Goal: Task Accomplishment & Management: Manage account settings

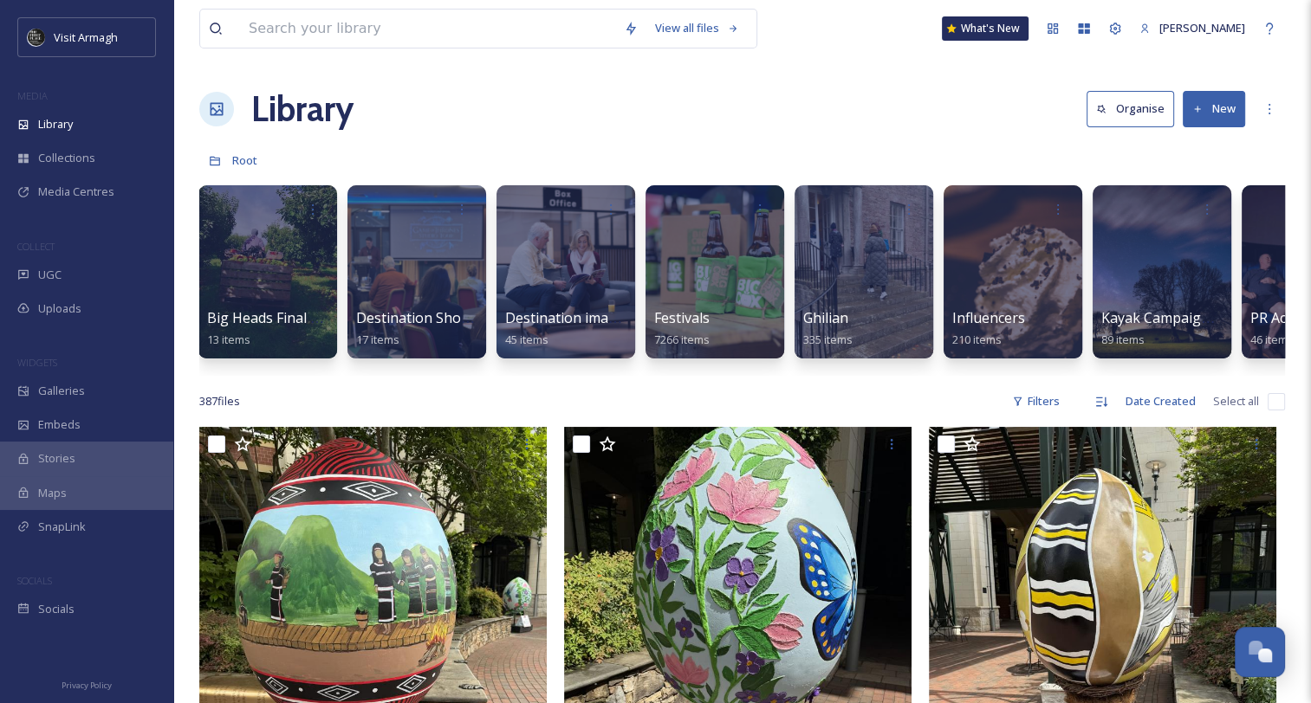
scroll to position [0, 651]
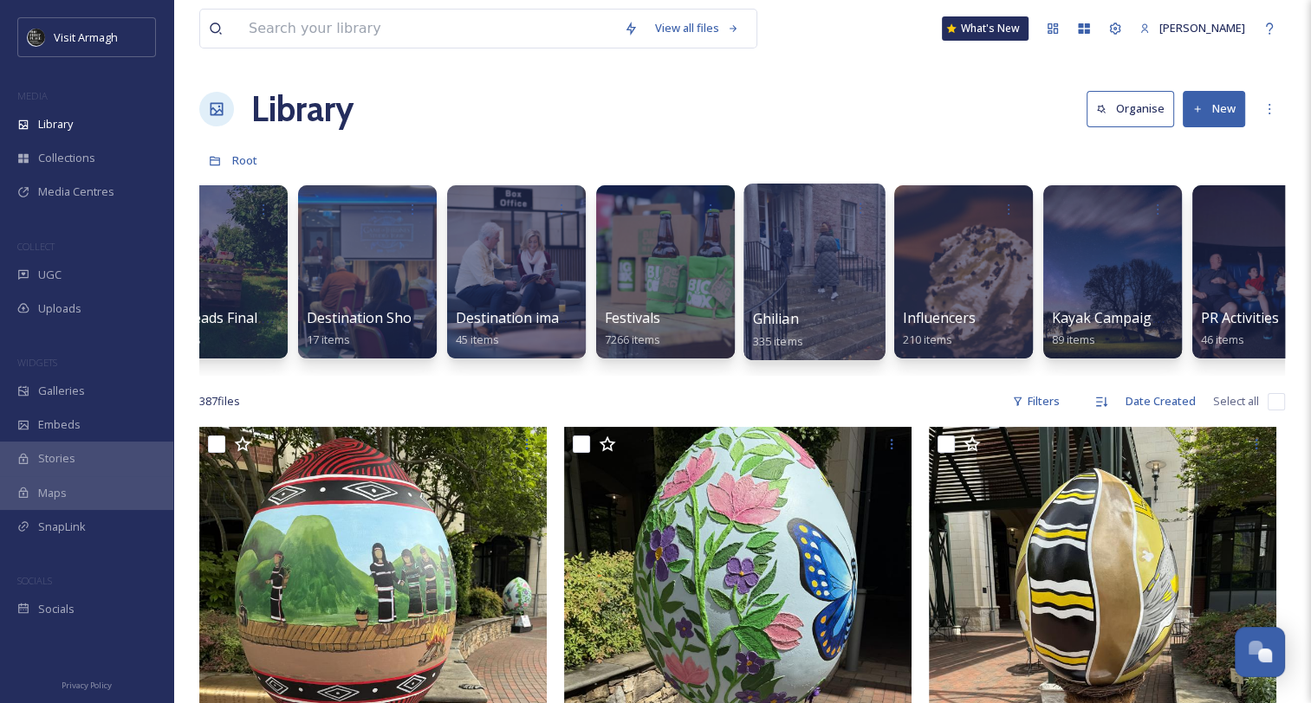
click at [800, 298] on div at bounding box center [813, 272] width 141 height 177
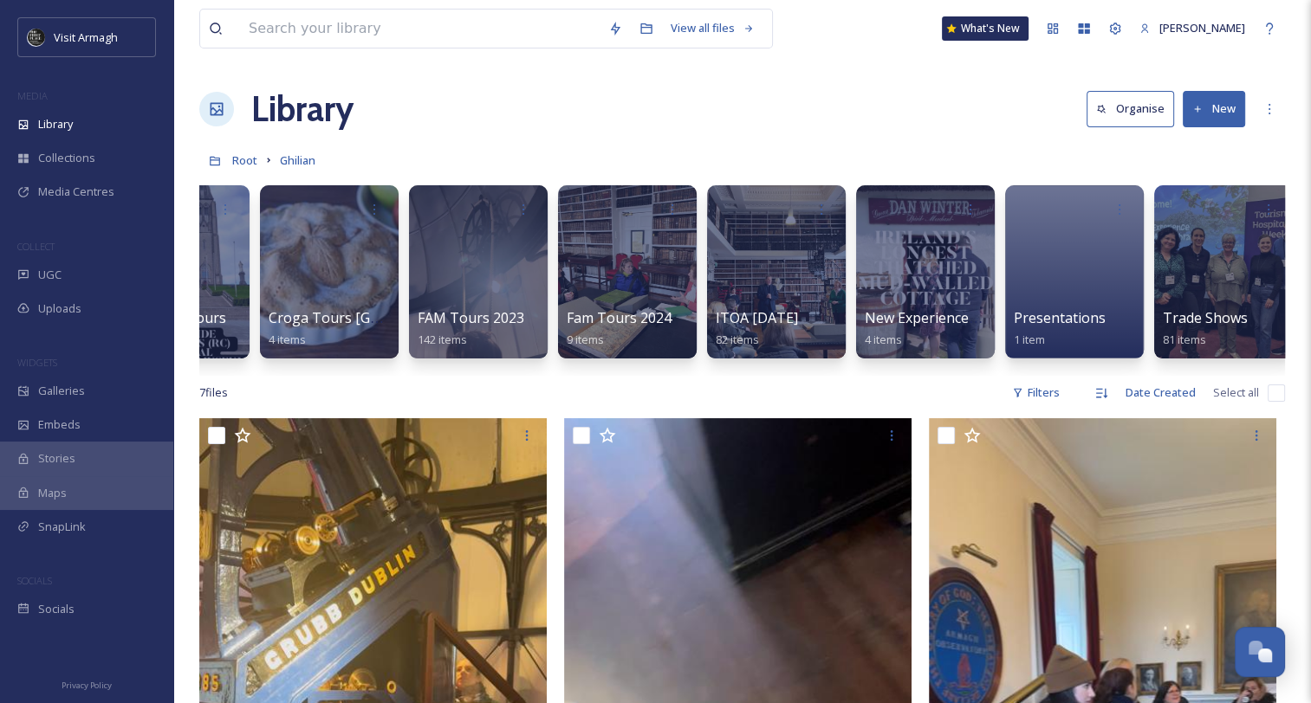
scroll to position [0, 256]
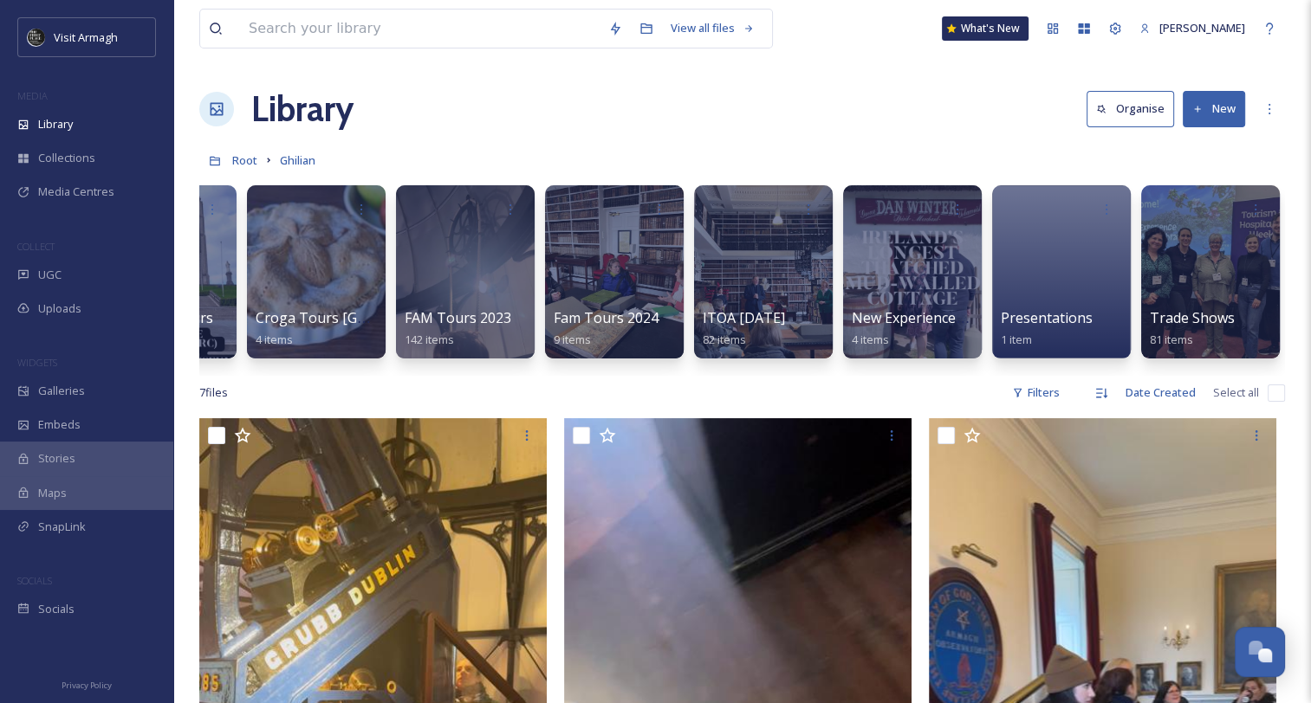
click at [1209, 107] on button "New" at bounding box center [1214, 109] width 62 height 36
click at [1185, 212] on span "Folder" at bounding box center [1193, 217] width 33 height 16
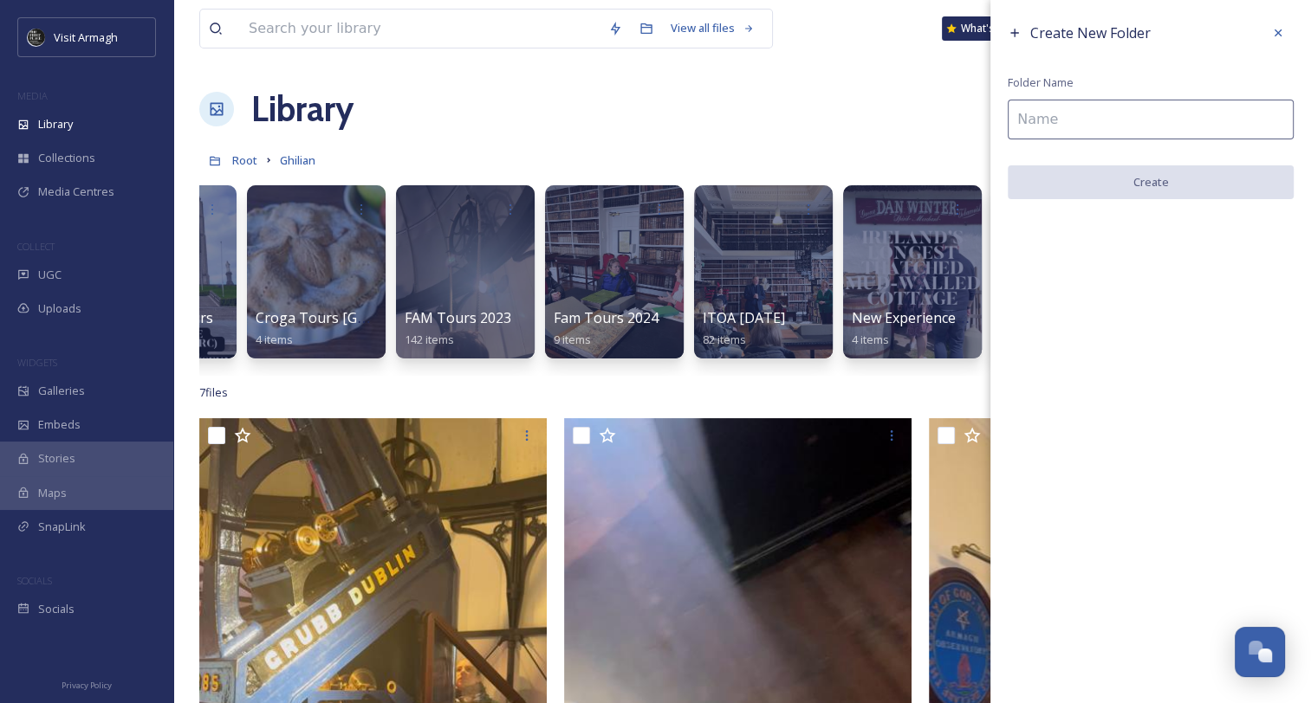
click at [1123, 122] on input at bounding box center [1151, 120] width 286 height 40
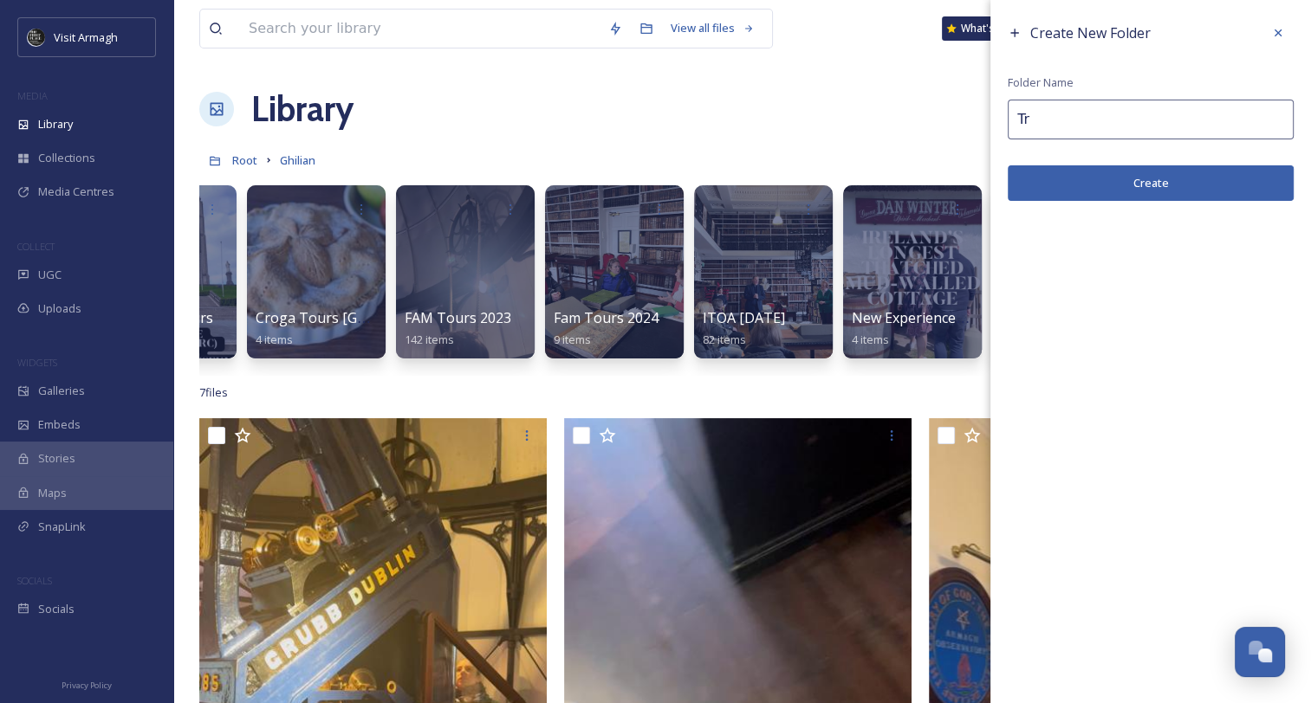
type input "T"
type input "Sales Meetings"
click at [1150, 179] on button "Create" at bounding box center [1151, 183] width 286 height 36
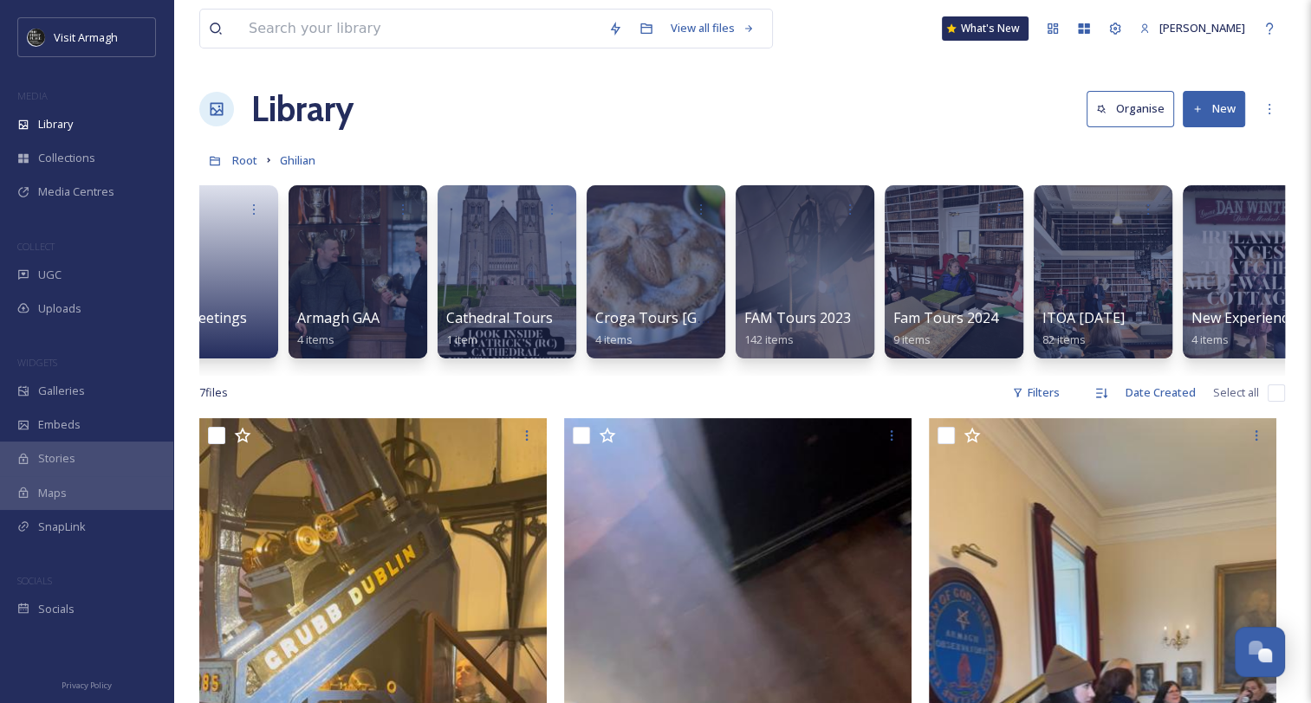
scroll to position [0, 0]
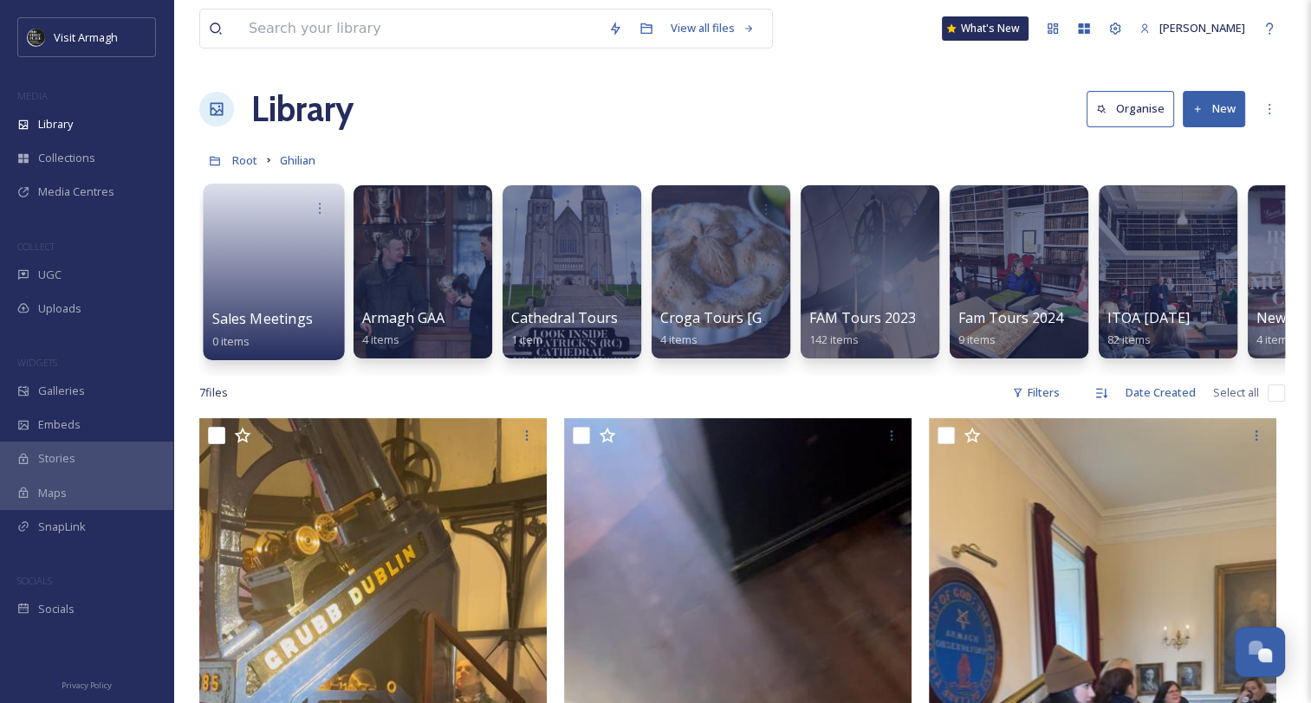
click at [275, 256] on link at bounding box center [274, 266] width 124 height 84
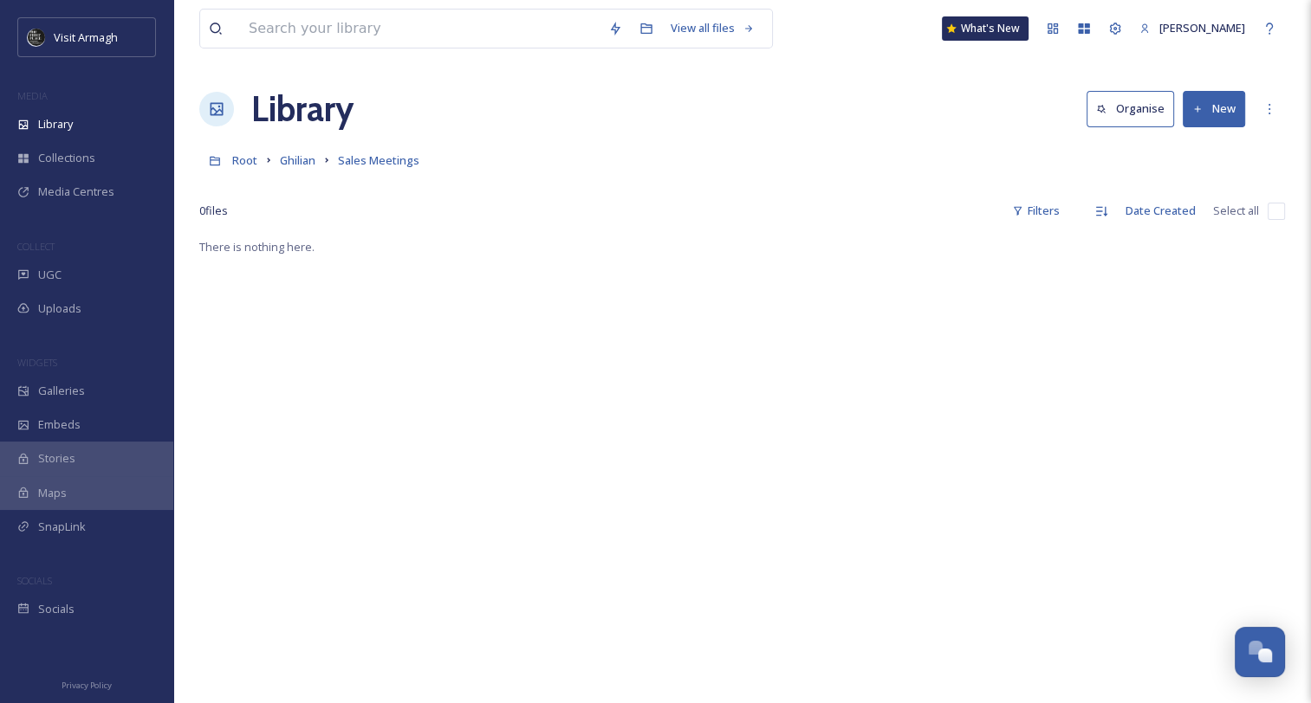
click at [1227, 107] on button "New" at bounding box center [1214, 109] width 62 height 36
click at [1194, 215] on span "Folder" at bounding box center [1193, 217] width 33 height 16
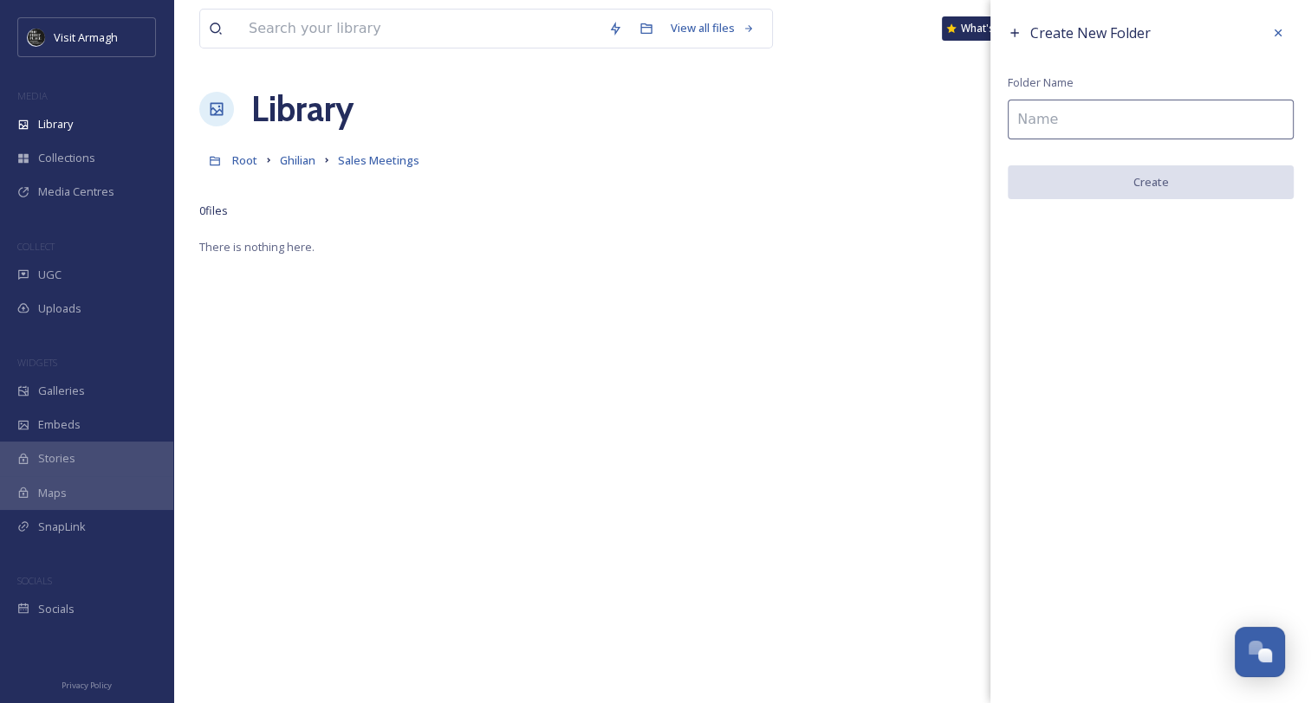
click at [1129, 120] on input at bounding box center [1151, 120] width 286 height 40
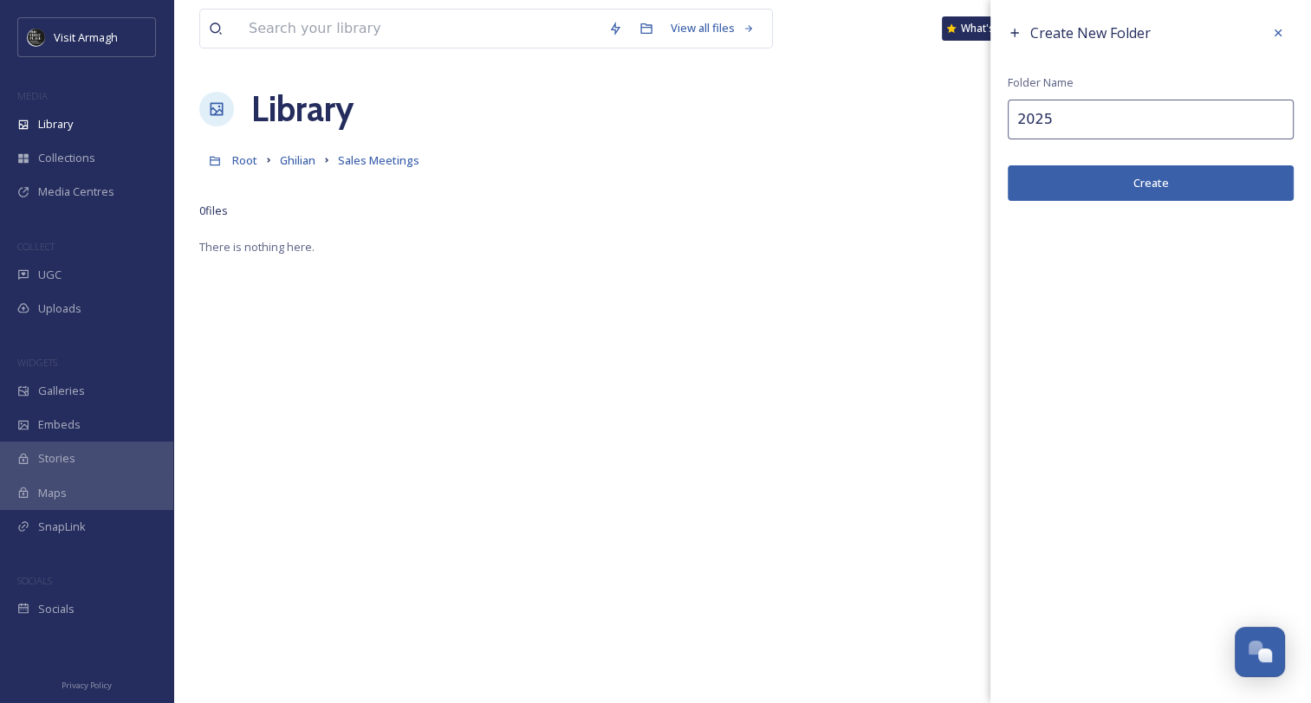
type input "2025"
click at [1130, 187] on button "Create" at bounding box center [1151, 183] width 286 height 36
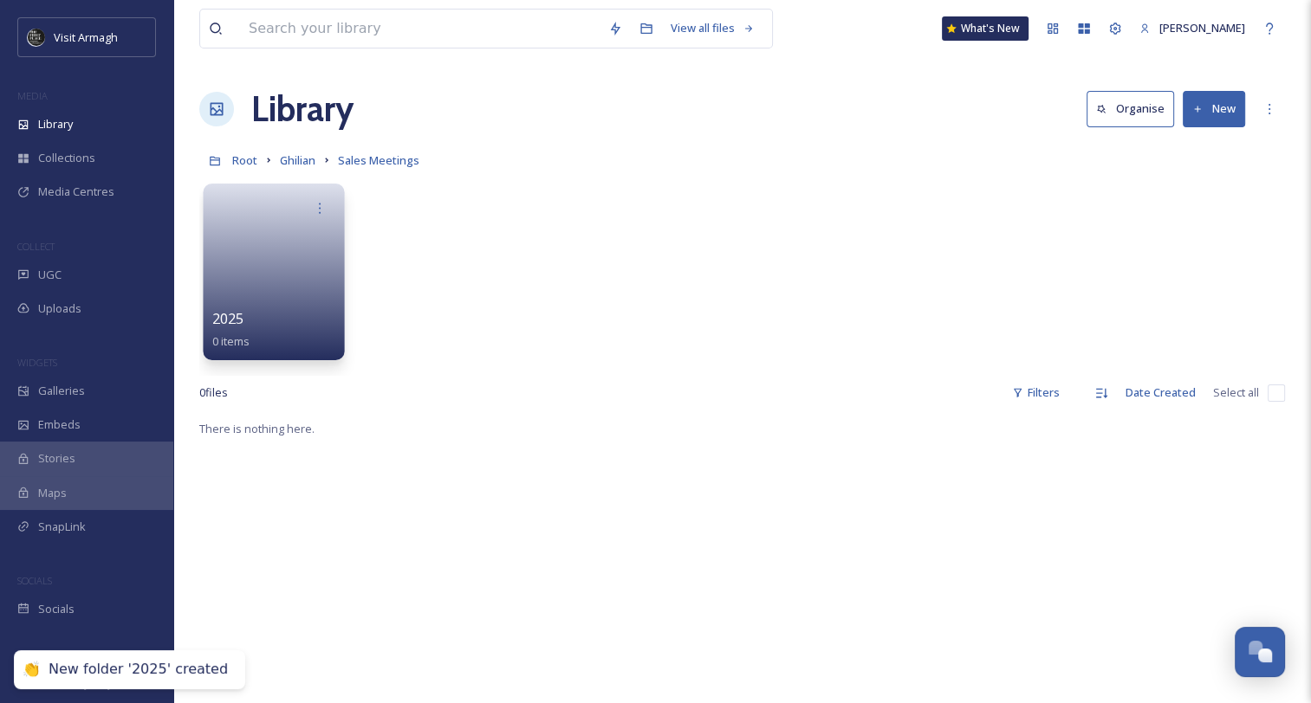
click at [288, 321] on div "2025 0 items" at bounding box center [274, 329] width 124 height 43
click at [276, 319] on div "2025 0 items" at bounding box center [274, 329] width 124 height 43
click at [277, 319] on div "2025 0 items" at bounding box center [274, 329] width 124 height 43
click at [287, 325] on div "2025 0 items" at bounding box center [274, 329] width 124 height 43
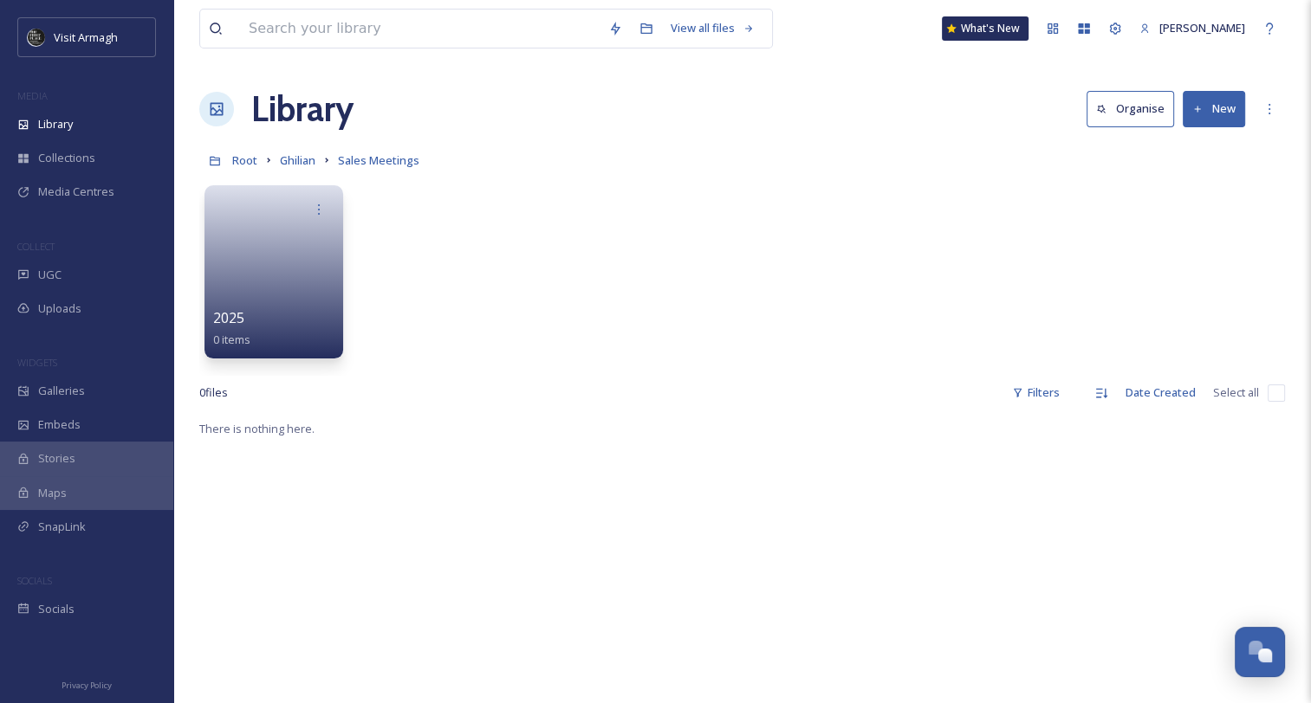
click at [1222, 116] on button "New" at bounding box center [1214, 109] width 62 height 36
click at [1202, 215] on span "Folder" at bounding box center [1193, 217] width 33 height 16
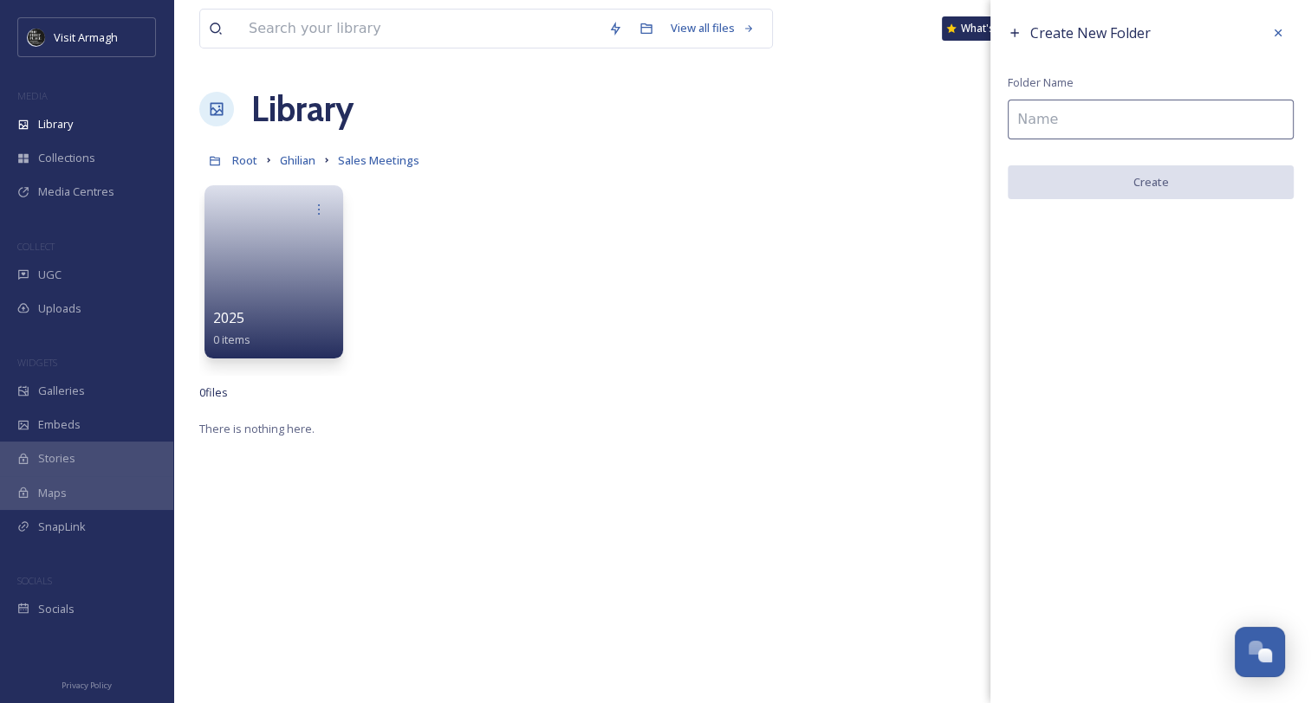
click at [1040, 111] on input at bounding box center [1151, 120] width 286 height 40
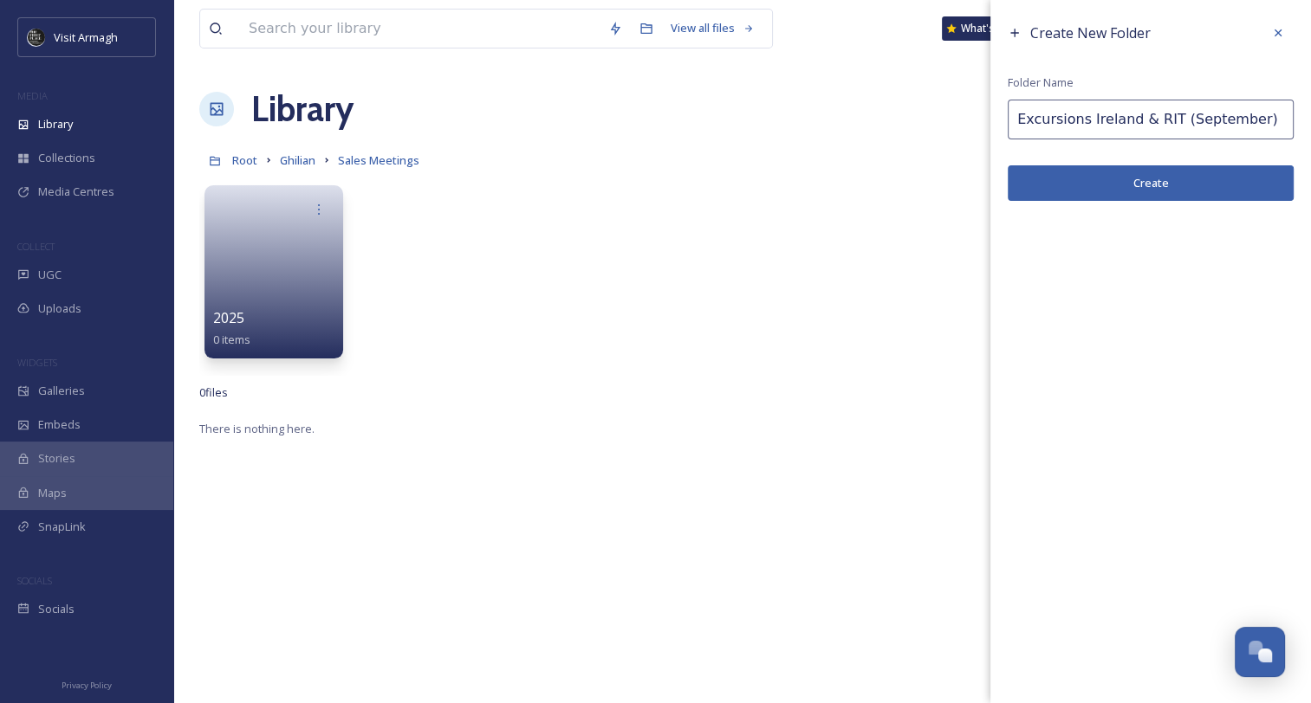
type input "Excursions Ireland & RIT (September)"
click at [1167, 187] on button "Create" at bounding box center [1151, 183] width 286 height 36
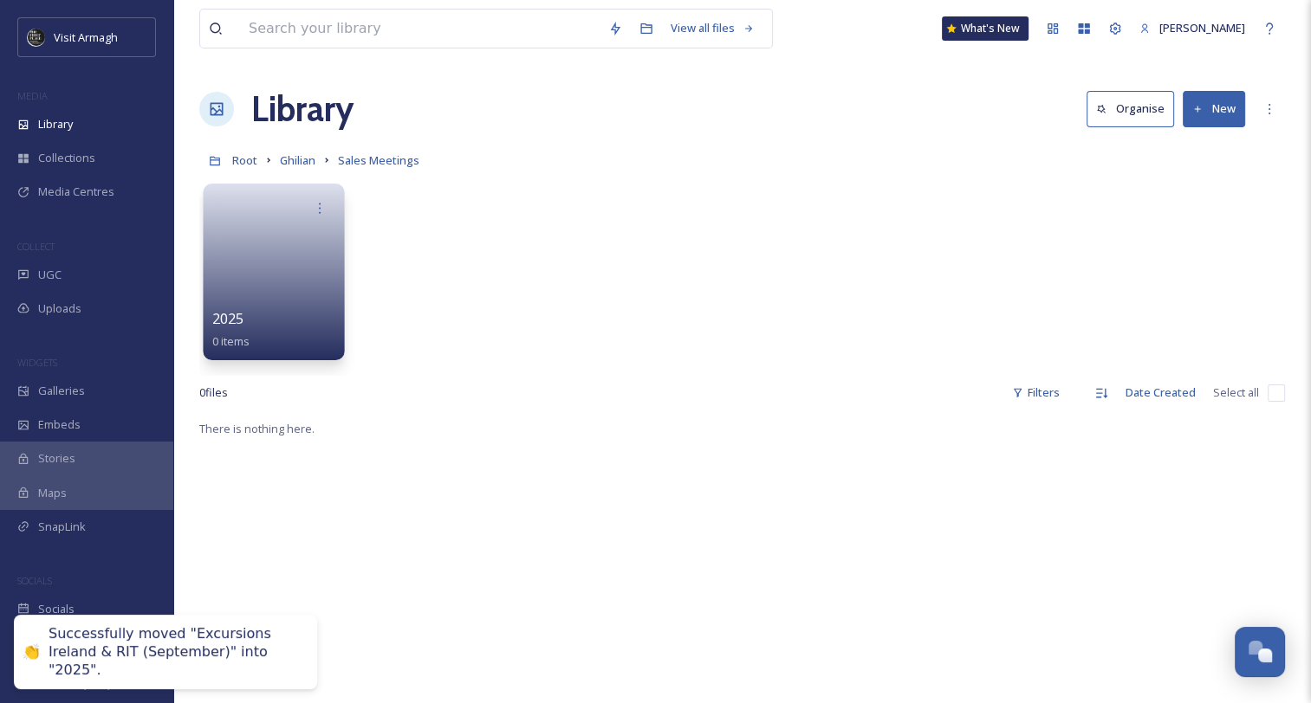
click at [260, 300] on link at bounding box center [274, 266] width 124 height 84
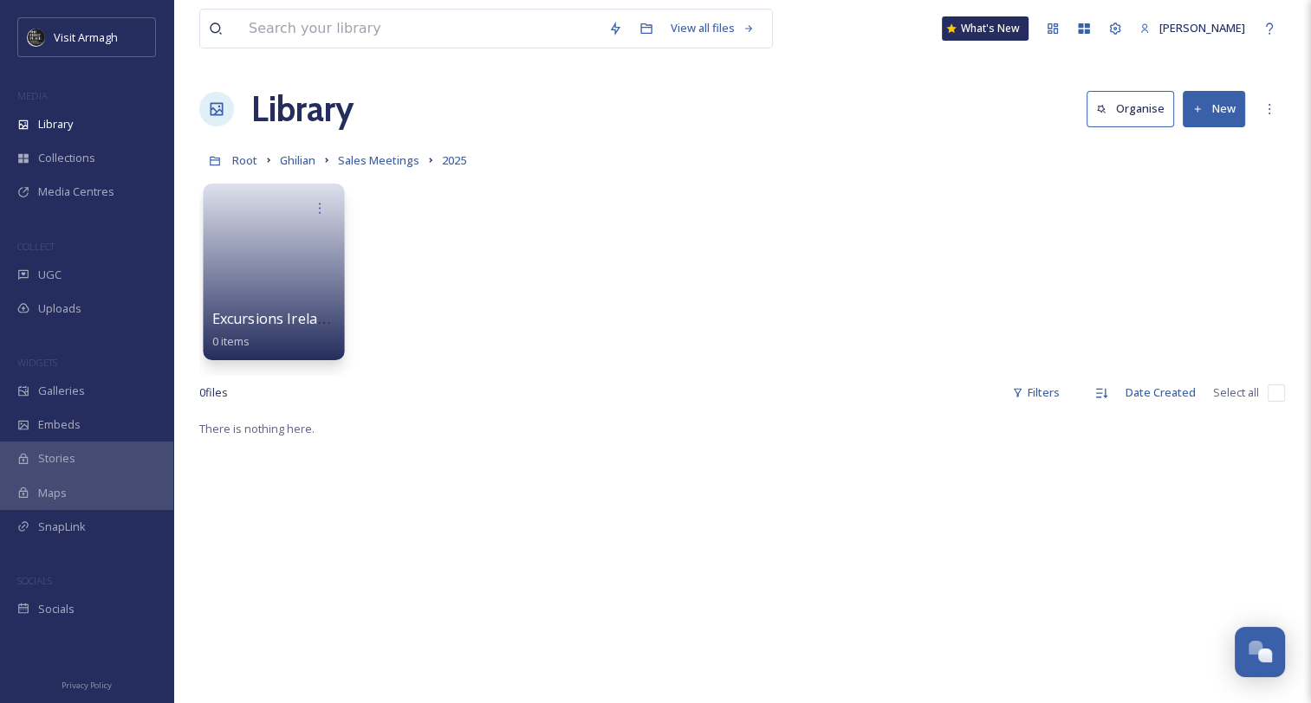
click at [298, 295] on link at bounding box center [274, 266] width 124 height 84
click at [284, 272] on link at bounding box center [274, 266] width 124 height 84
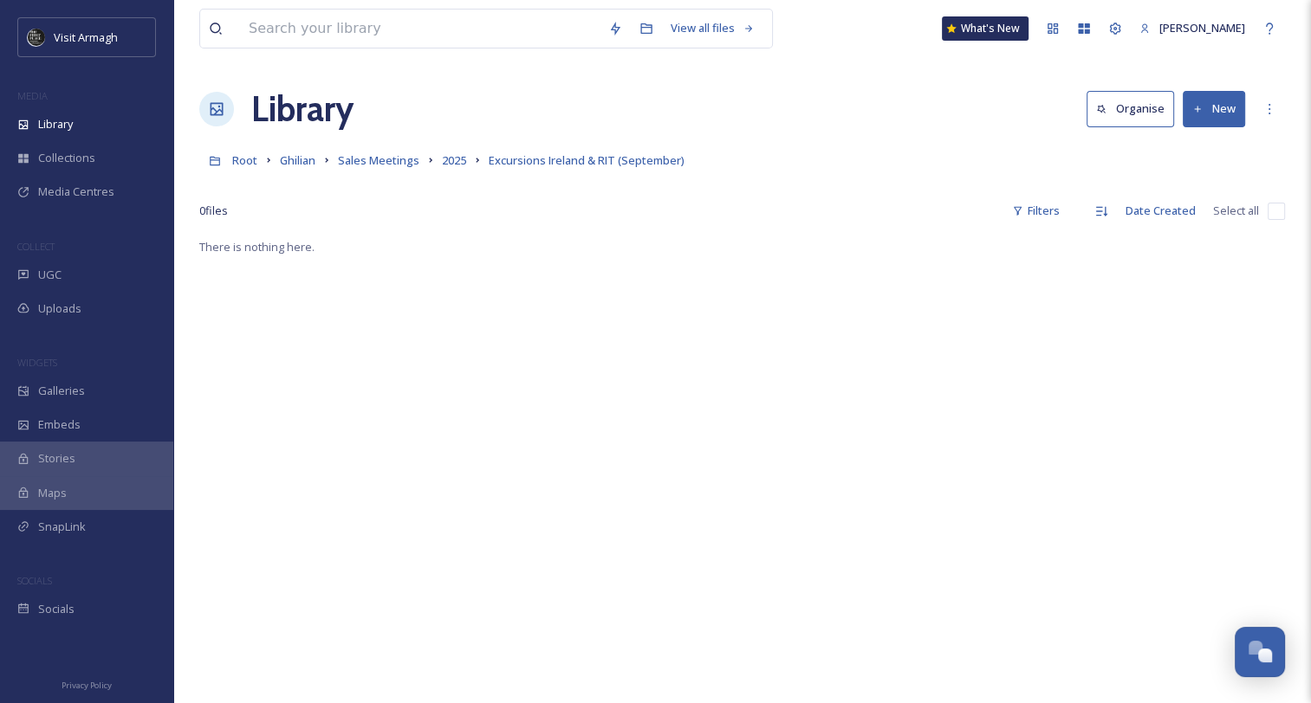
click at [372, 237] on div "There is nothing here." at bounding box center [742, 588] width 1086 height 703
click at [1211, 102] on button "New" at bounding box center [1214, 109] width 62 height 36
click at [1201, 148] on span "File Upload" at bounding box center [1205, 149] width 57 height 16
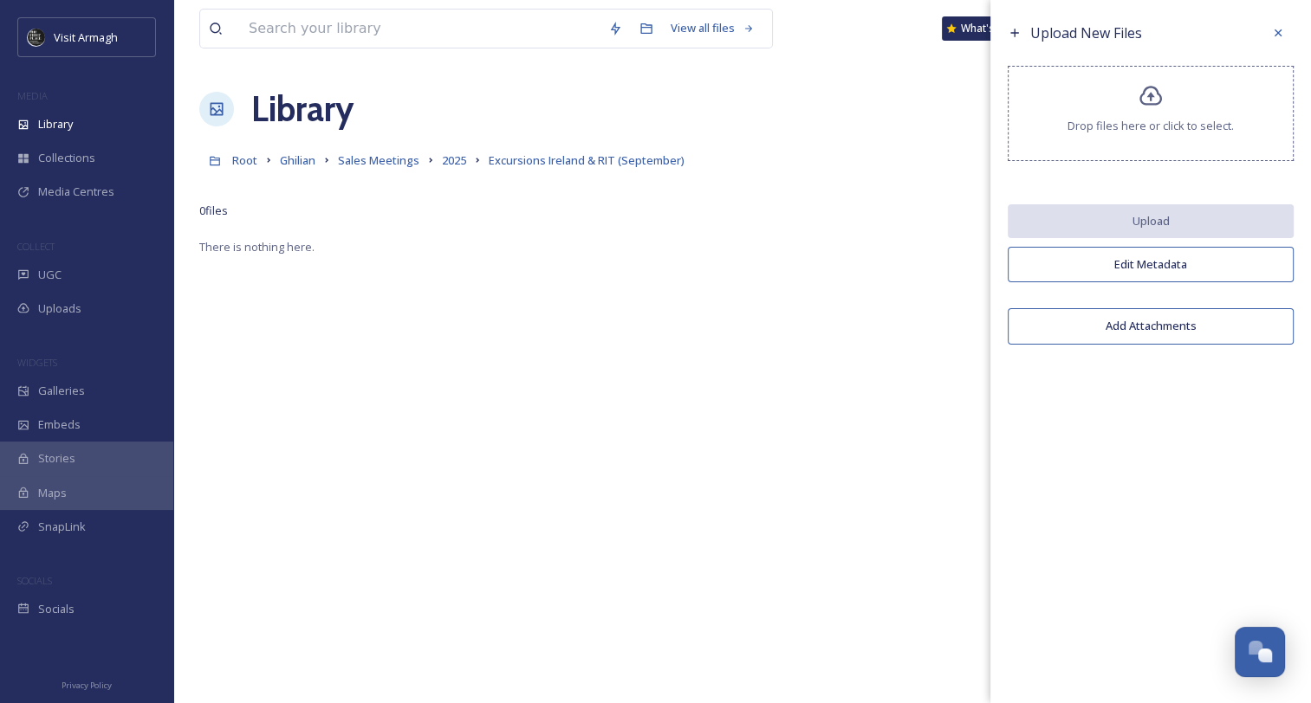
click at [1156, 94] on icon at bounding box center [1150, 96] width 25 height 25
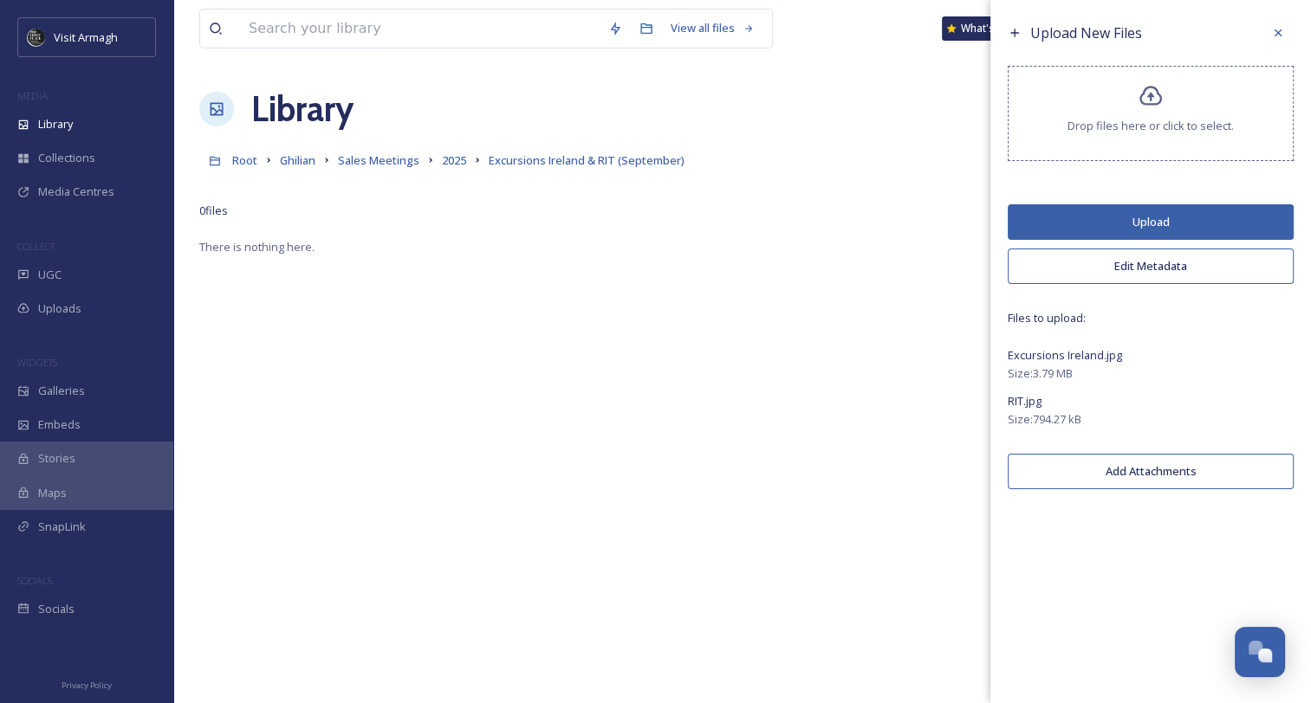
click at [1174, 219] on button "Upload" at bounding box center [1151, 222] width 286 height 36
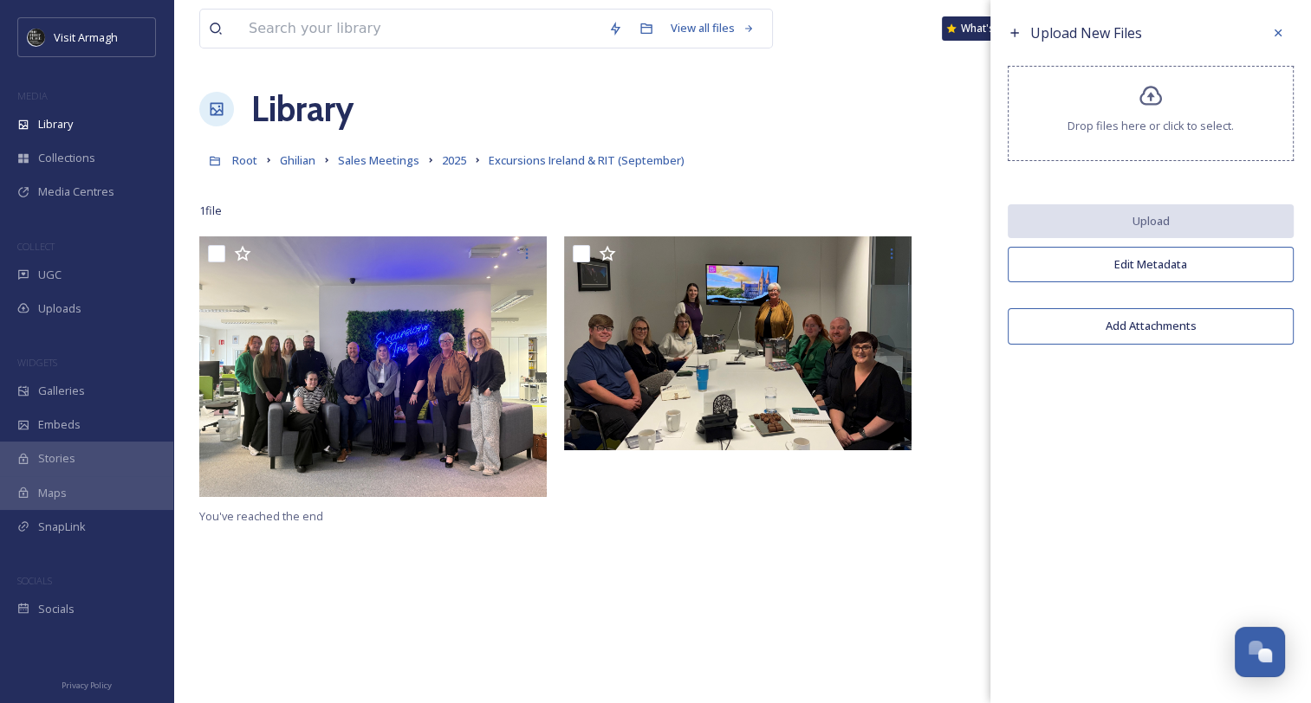
click at [1275, 33] on icon at bounding box center [1278, 33] width 14 height 14
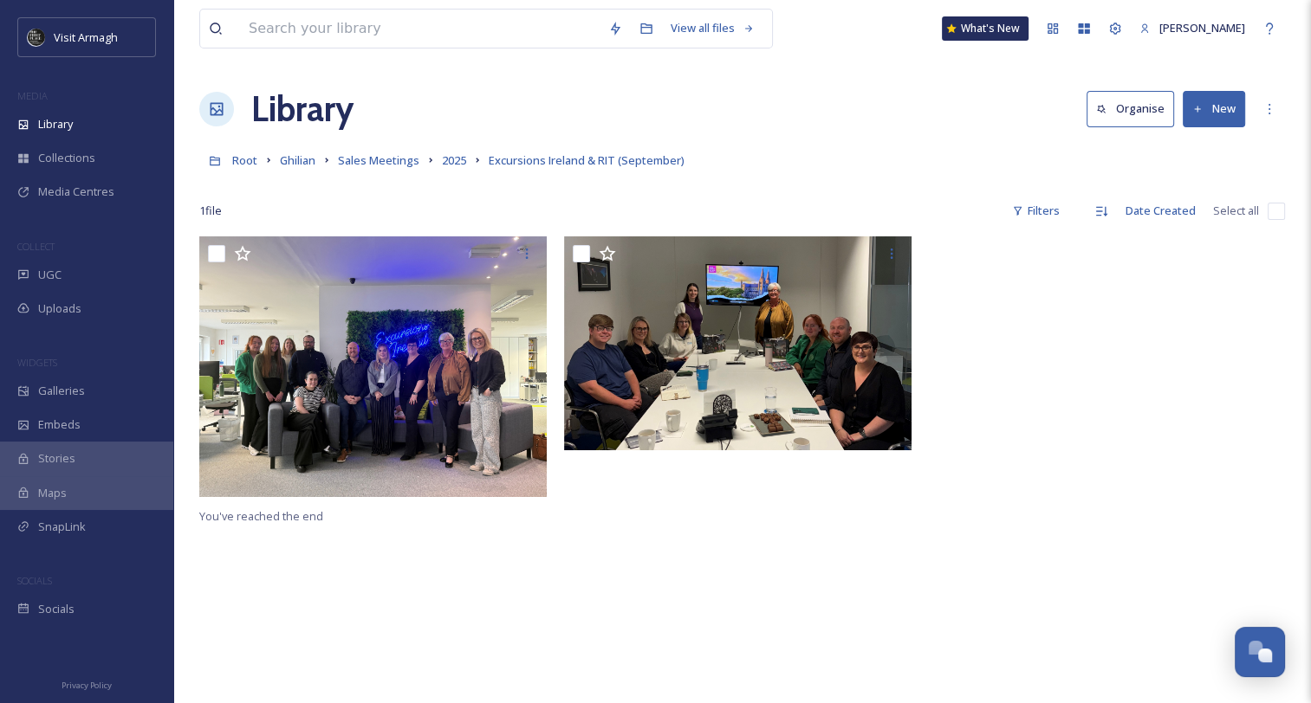
click at [1220, 111] on button "New" at bounding box center [1214, 109] width 62 height 36
click at [1201, 148] on span "File Upload" at bounding box center [1205, 149] width 57 height 16
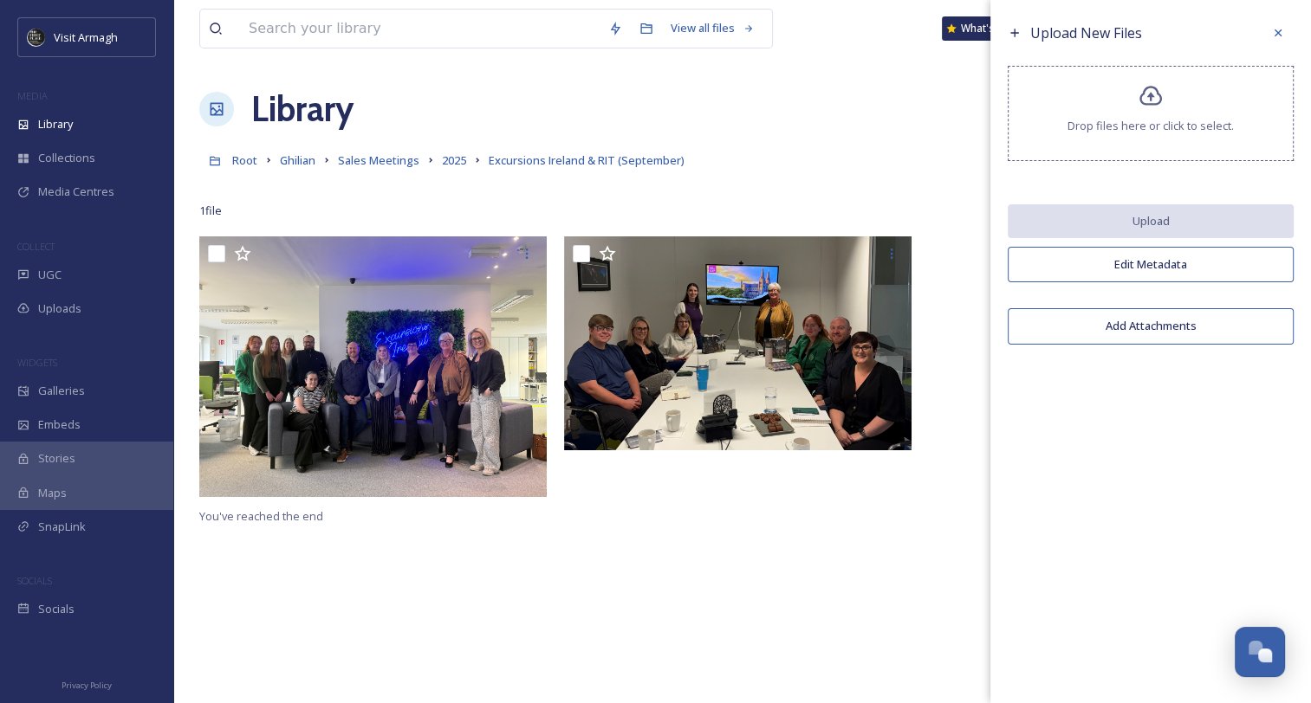
click at [1156, 126] on span "Drop files here or click to select." at bounding box center [1150, 126] width 166 height 16
